Goal: Task Accomplishment & Management: Use online tool/utility

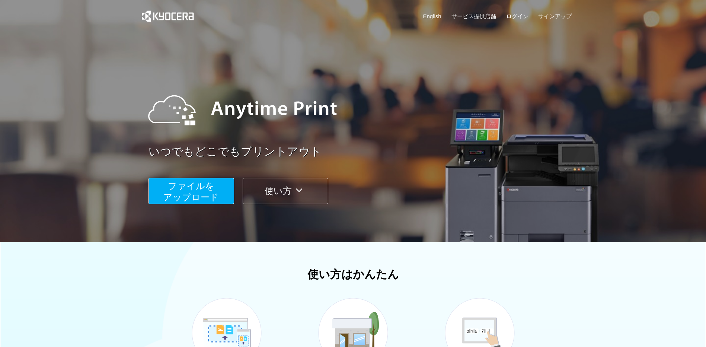
click at [205, 189] on span "ファイルを ​​アップロード" at bounding box center [190, 191] width 55 height 21
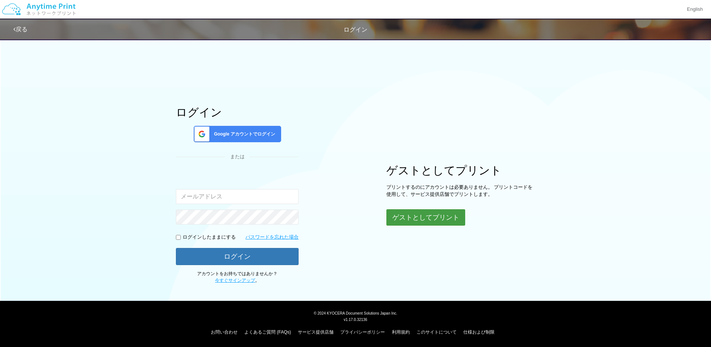
click at [421, 218] on button "ゲストとしてプリント" at bounding box center [426, 217] width 79 height 16
click at [435, 216] on button "ゲストとしてプリント" at bounding box center [426, 217] width 79 height 16
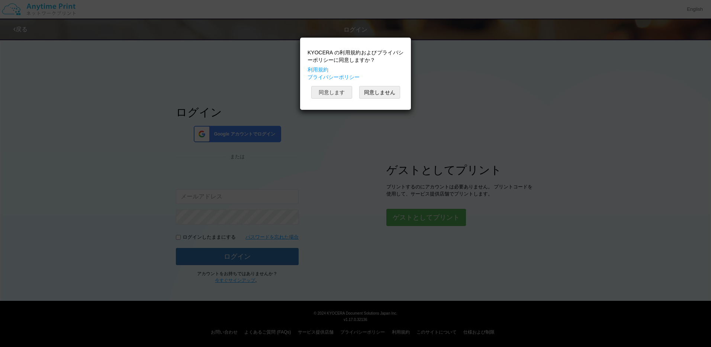
click at [333, 96] on button "同意します" at bounding box center [331, 92] width 41 height 13
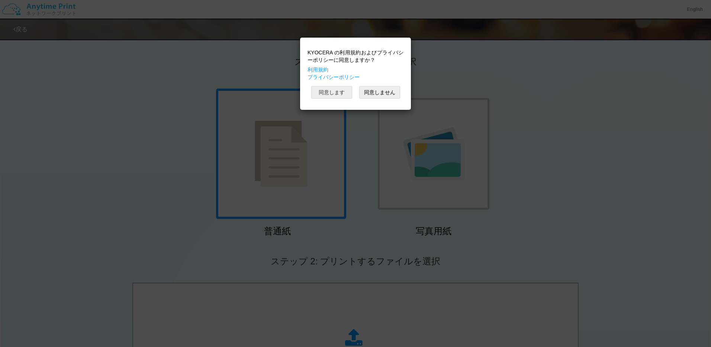
click at [334, 91] on button "同意します" at bounding box center [331, 92] width 41 height 13
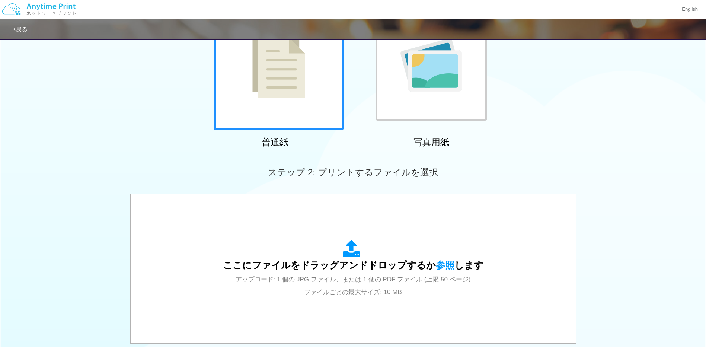
scroll to position [112, 0]
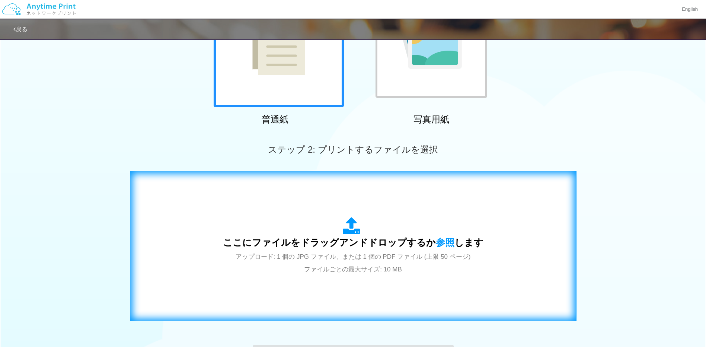
click at [388, 230] on div "ここにファイルをドラッグアンドドロップするか 参照 します アップロード: 1 個の JPG ファイル、または 1 個の PDF ファイル (上限 50 ペー…" at bounding box center [353, 246] width 260 height 58
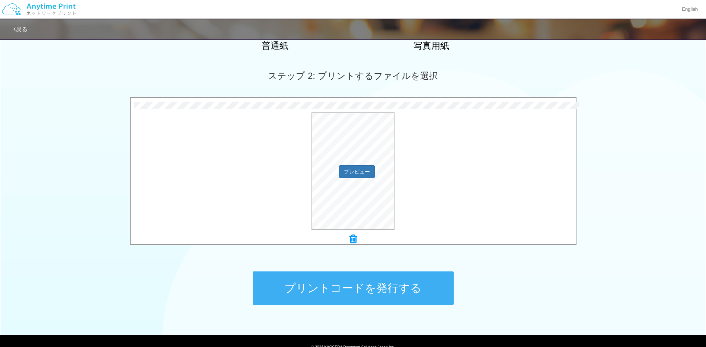
scroll to position [186, 0]
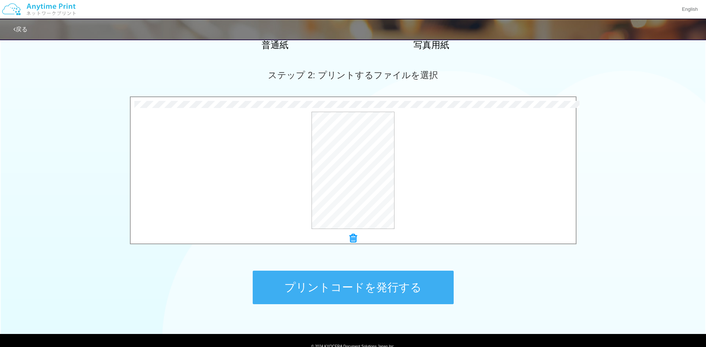
click at [375, 284] on button "プリントコードを発行する" at bounding box center [353, 286] width 201 height 33
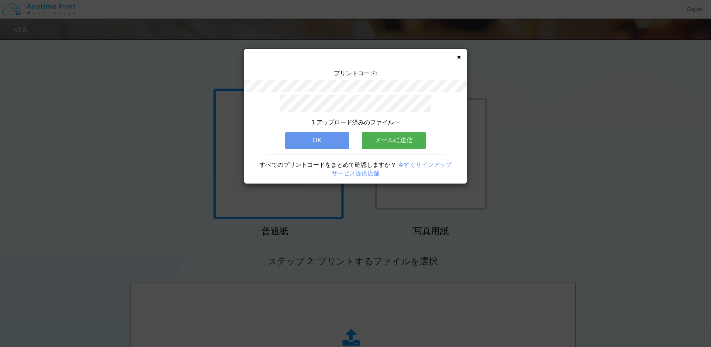
click at [320, 132] on button "OK" at bounding box center [317, 140] width 64 height 16
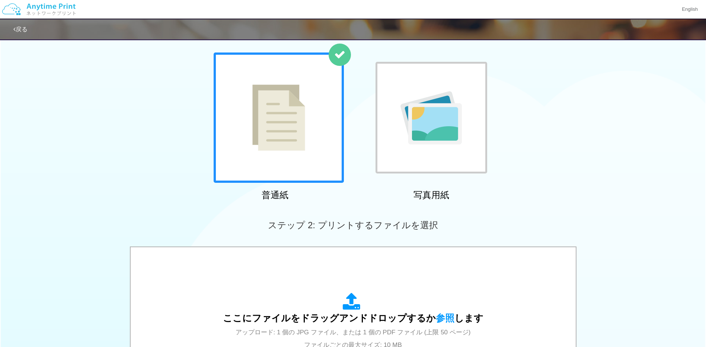
scroll to position [149, 0]
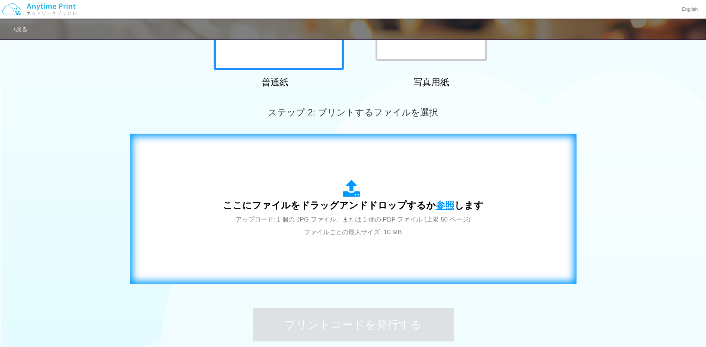
click at [442, 208] on span "参照" at bounding box center [445, 205] width 19 height 10
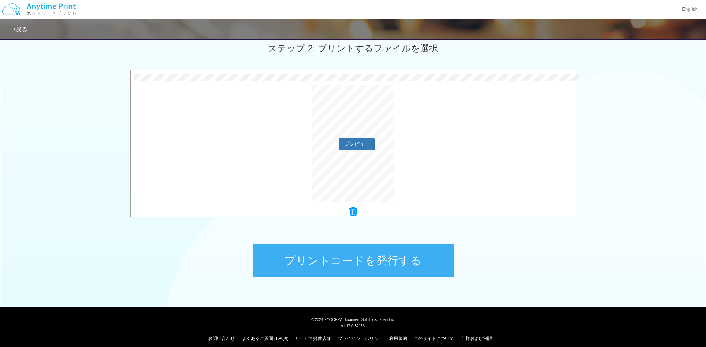
scroll to position [219, 0]
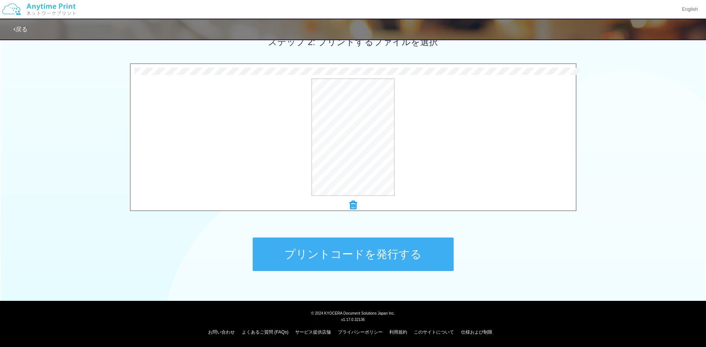
click at [347, 250] on button "プリントコードを発行する" at bounding box center [353, 253] width 201 height 33
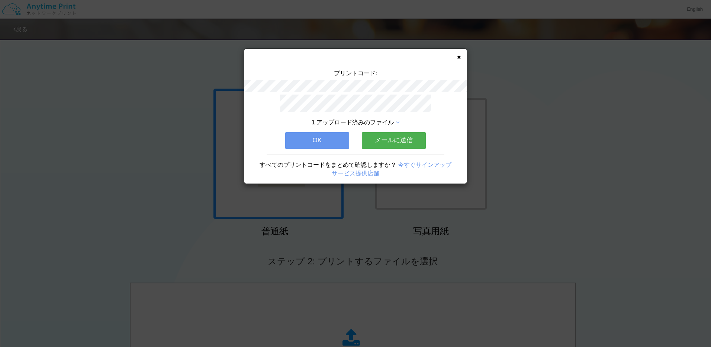
click at [317, 139] on button "OK" at bounding box center [317, 140] width 64 height 16
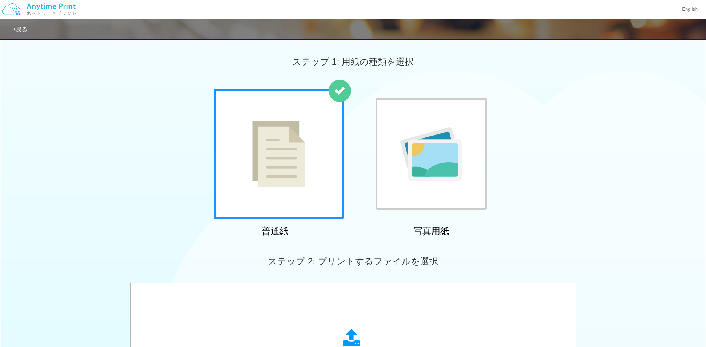
click at [594, 189] on div "普通紙 写真用紙" at bounding box center [353, 164] width 706 height 151
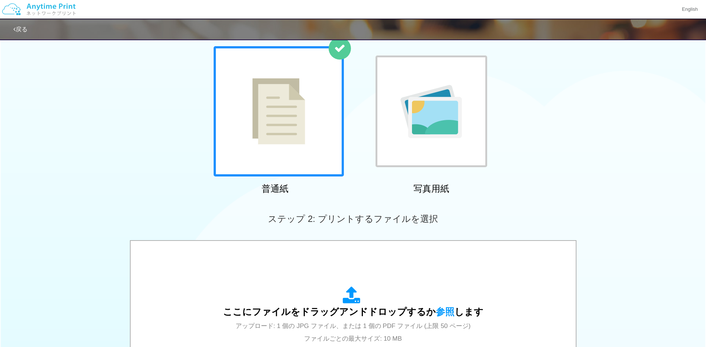
scroll to position [112, 0]
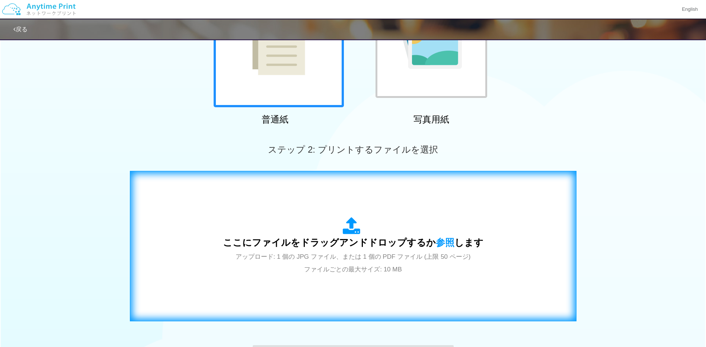
click at [369, 244] on span "ここにファイルをドラッグアンドドロップするか 参照 します" at bounding box center [353, 242] width 260 height 10
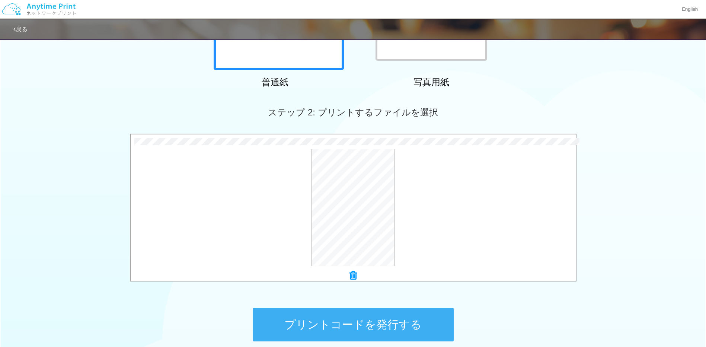
scroll to position [186, 0]
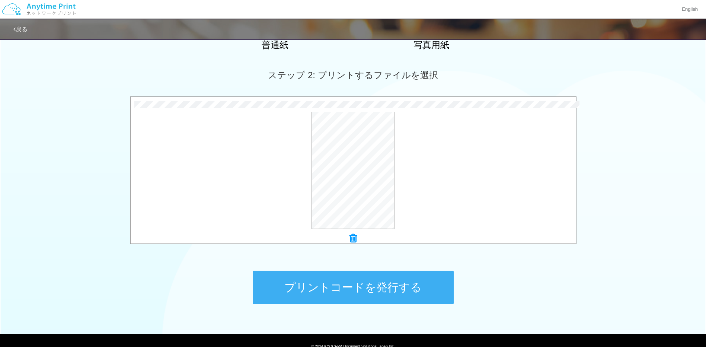
click at [360, 286] on button "プリントコードを発行する" at bounding box center [353, 286] width 201 height 33
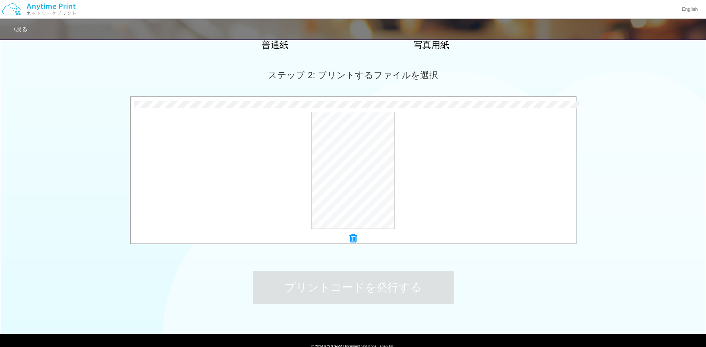
scroll to position [0, 0]
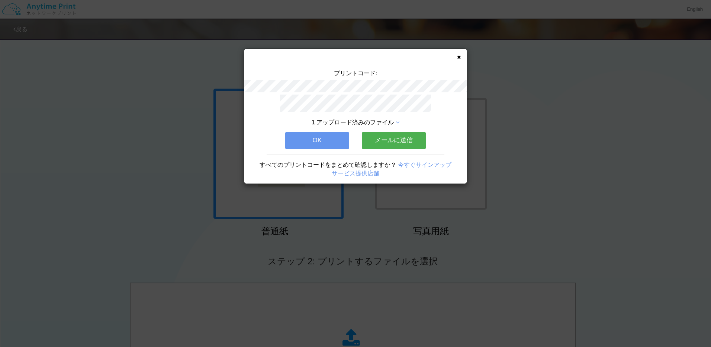
click at [318, 139] on button "OK" at bounding box center [317, 140] width 64 height 16
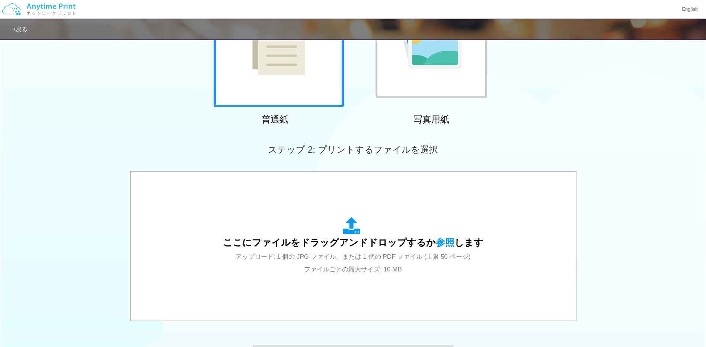
scroll to position [149, 0]
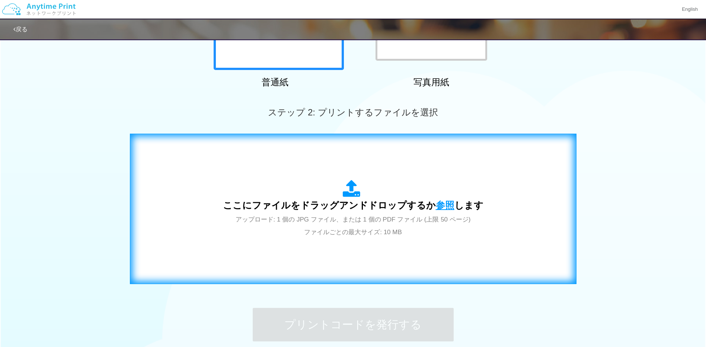
click at [446, 203] on span "参照" at bounding box center [445, 205] width 19 height 10
